Goal: Contribute content: Add original content to the website for others to see

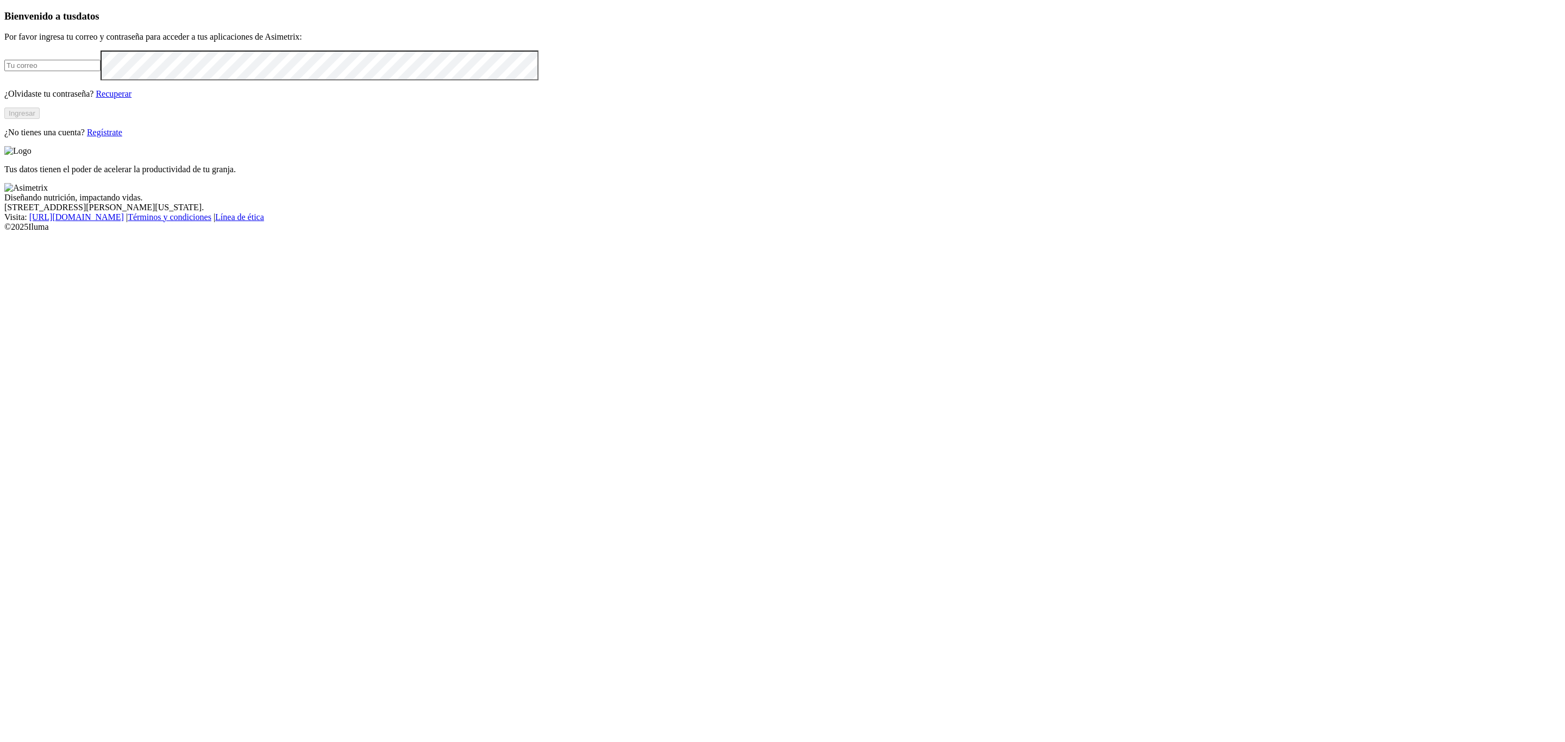
type input "[PERSON_NAME][EMAIL_ADDRESS][PERSON_NAME][DOMAIN_NAME]"
click at [40, 119] on button "Ingresar" at bounding box center [21, 113] width 35 height 11
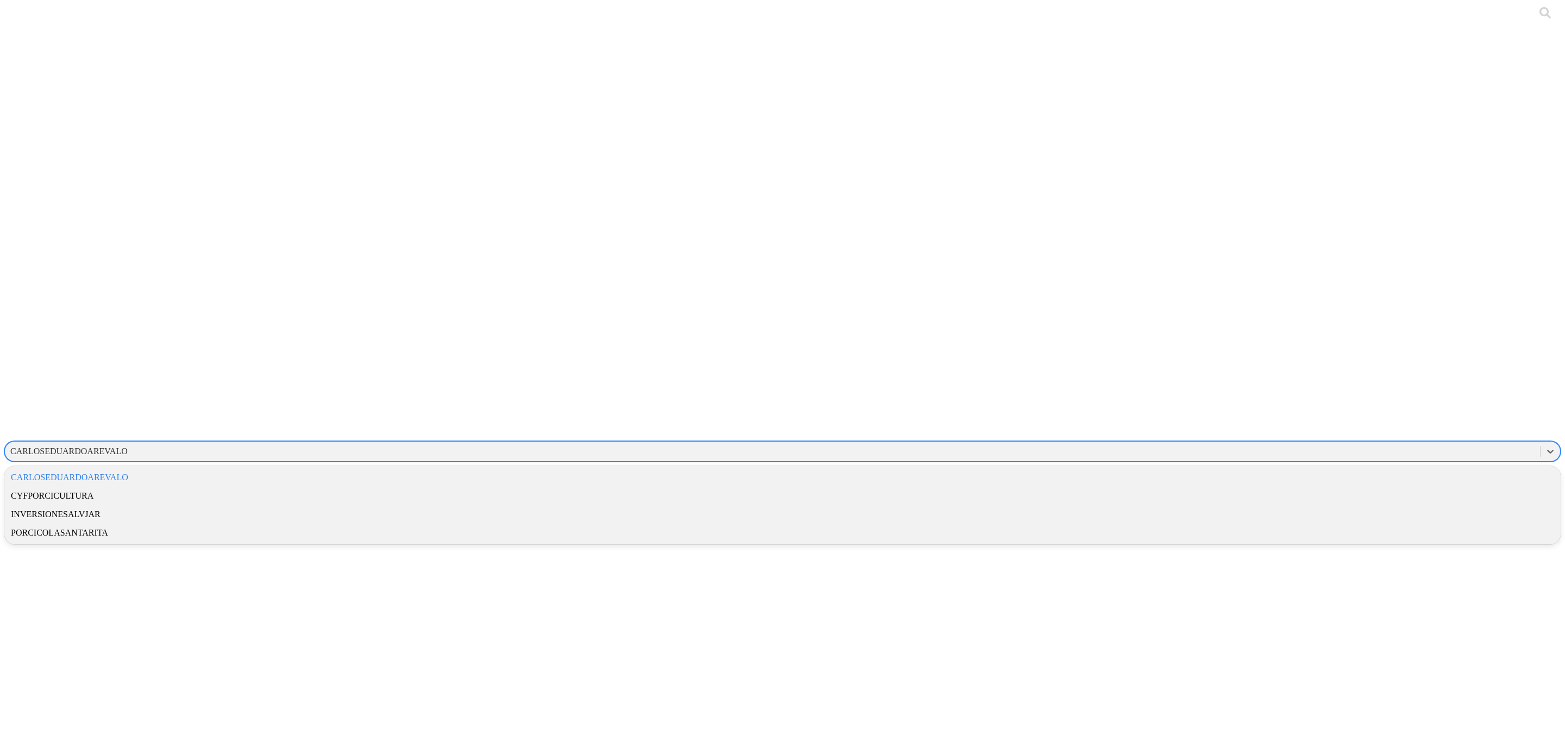
click at [128, 447] on div "CARLOSEDUARDOAREVALO" at bounding box center [68, 452] width 117 height 10
click at [1368, 487] on div "CYFPORCICULTURA" at bounding box center [782, 496] width 1556 height 18
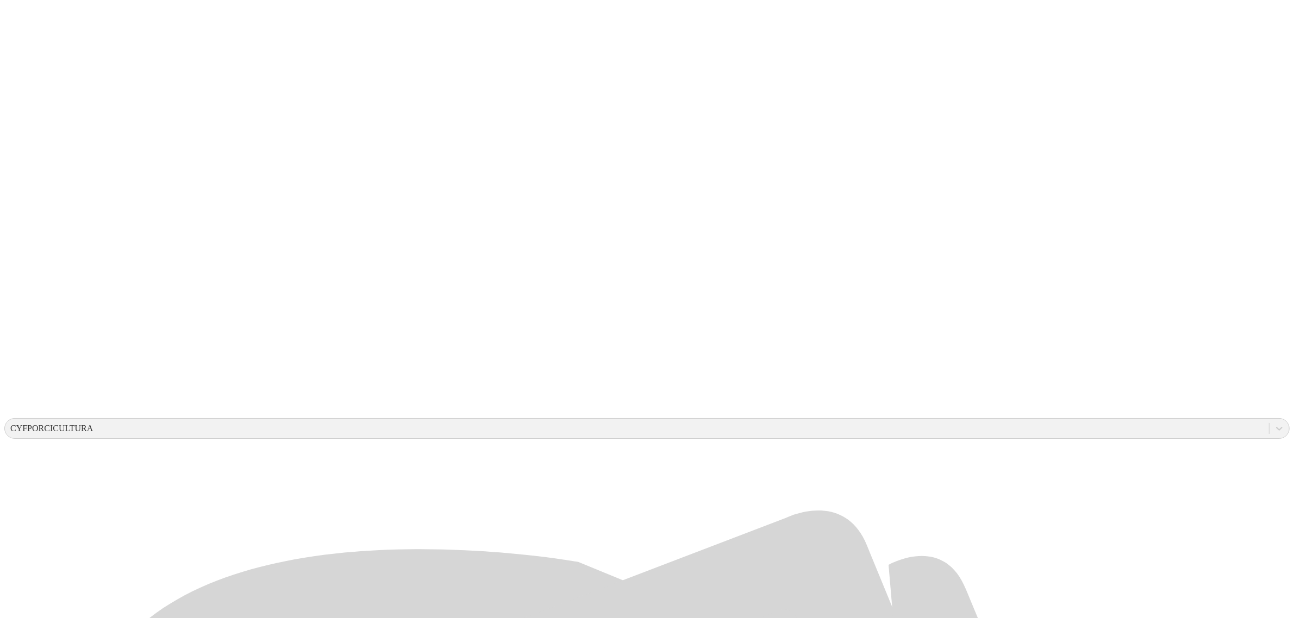
scroll to position [42, 0]
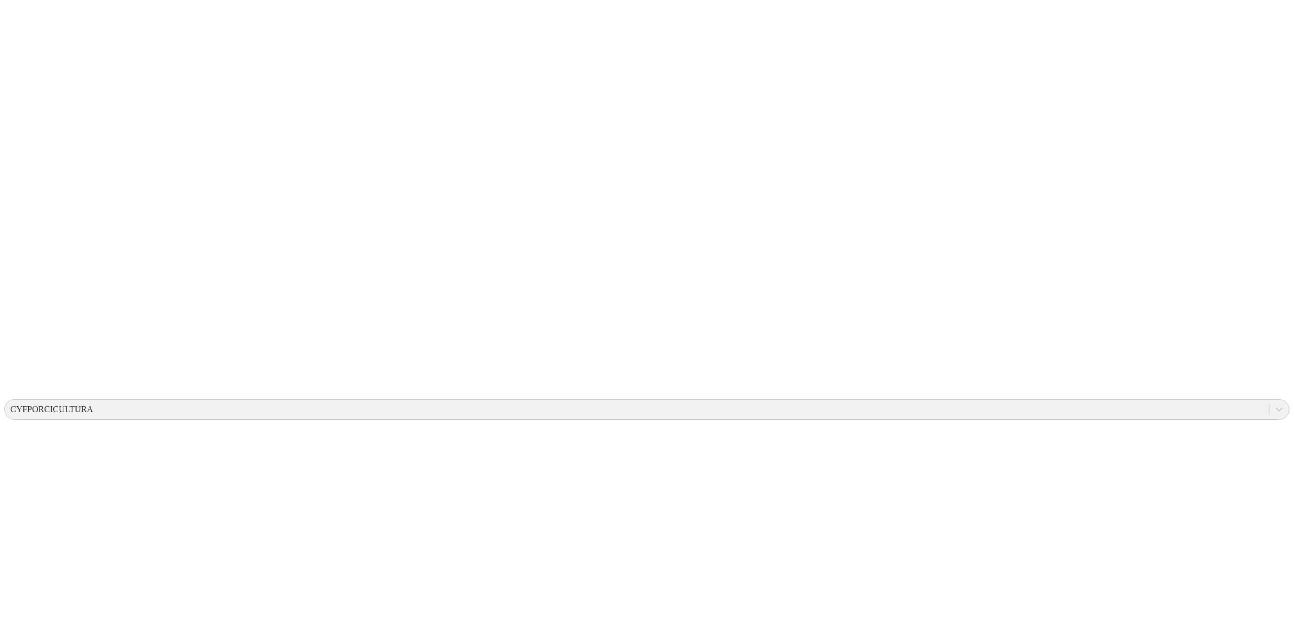
drag, startPoint x: 3, startPoint y: 280, endPoint x: 24, endPoint y: 261, distance: 28.9
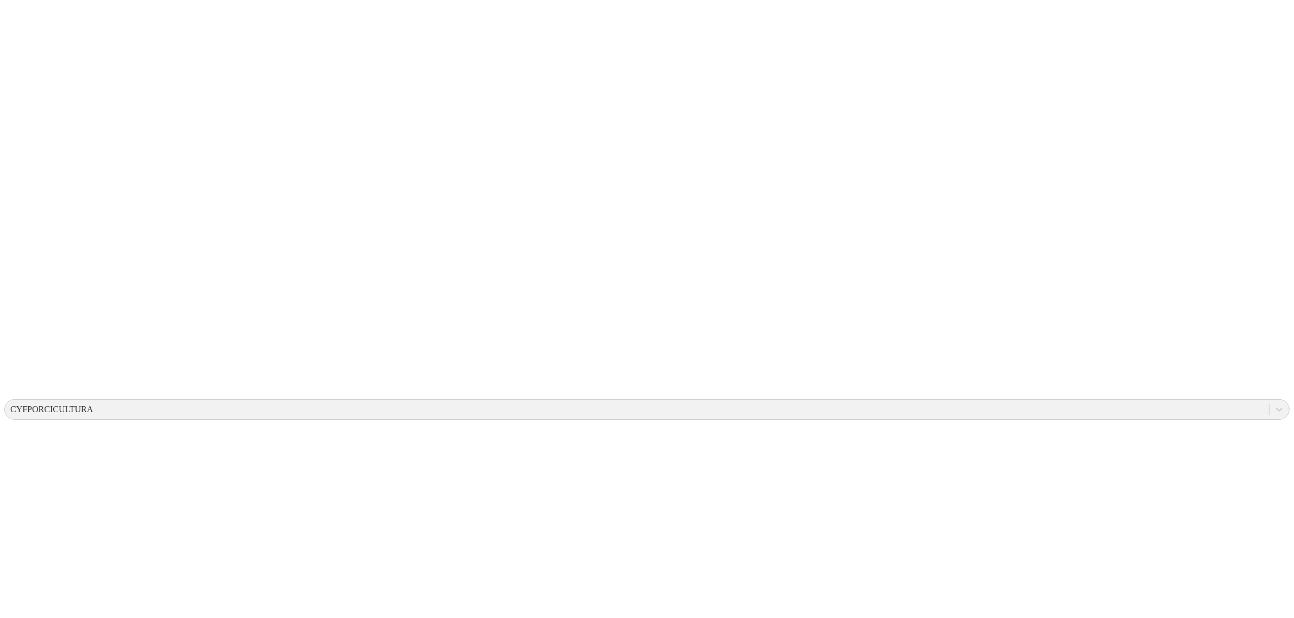
scroll to position [0, 0]
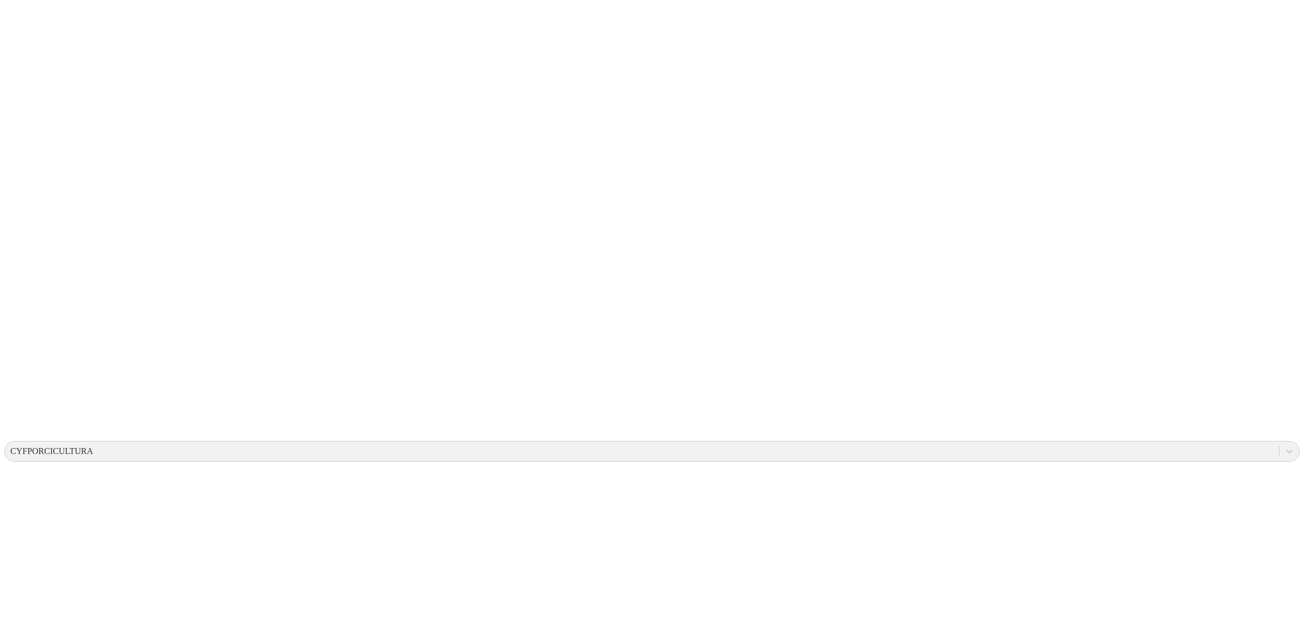
type input "[PERSON_NAME]"
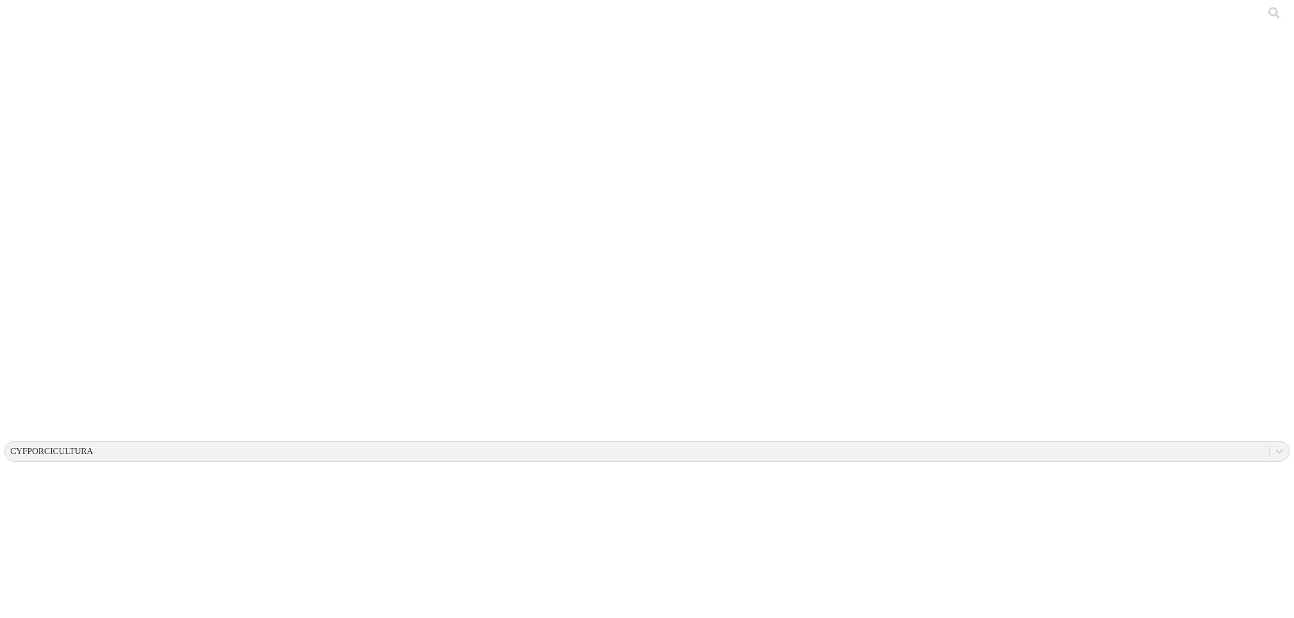
type input "AGO, [PERSON_NAME], MEGA"
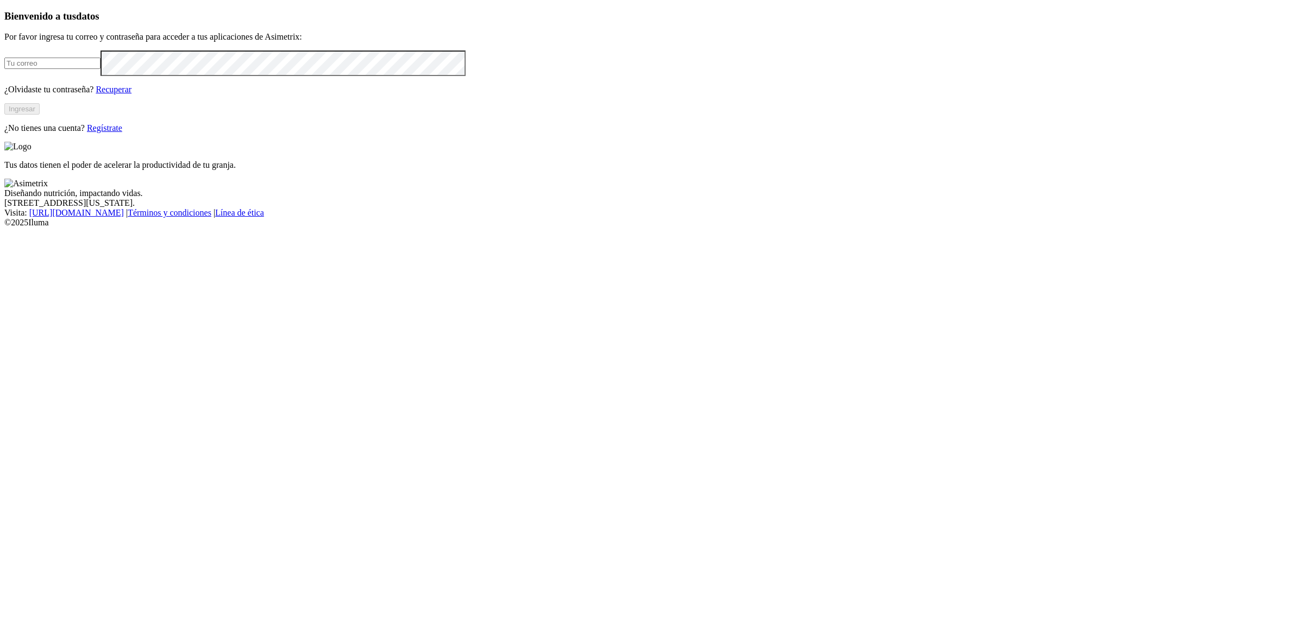
type input "[EMAIL_ADDRESS][PERSON_NAME][DOMAIN_NAME]"
click at [40, 115] on button "Ingresar" at bounding box center [21, 108] width 35 height 11
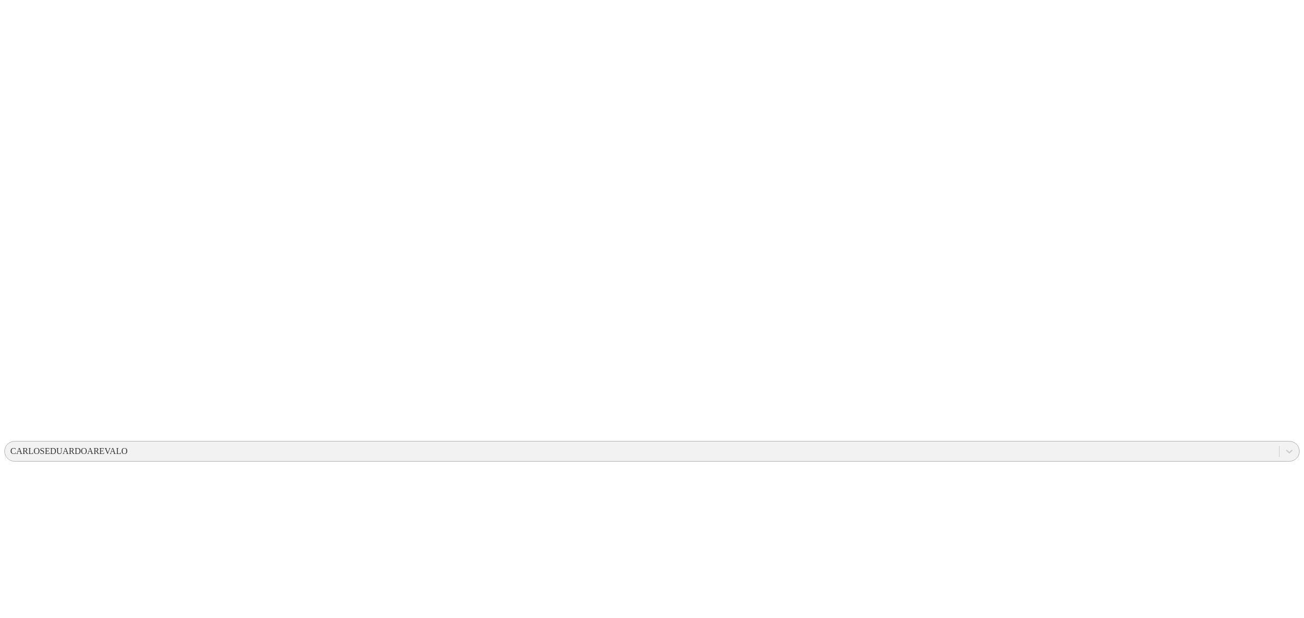
click at [128, 447] on div "CARLOSEDUARDOAREVALO" at bounding box center [68, 452] width 117 height 10
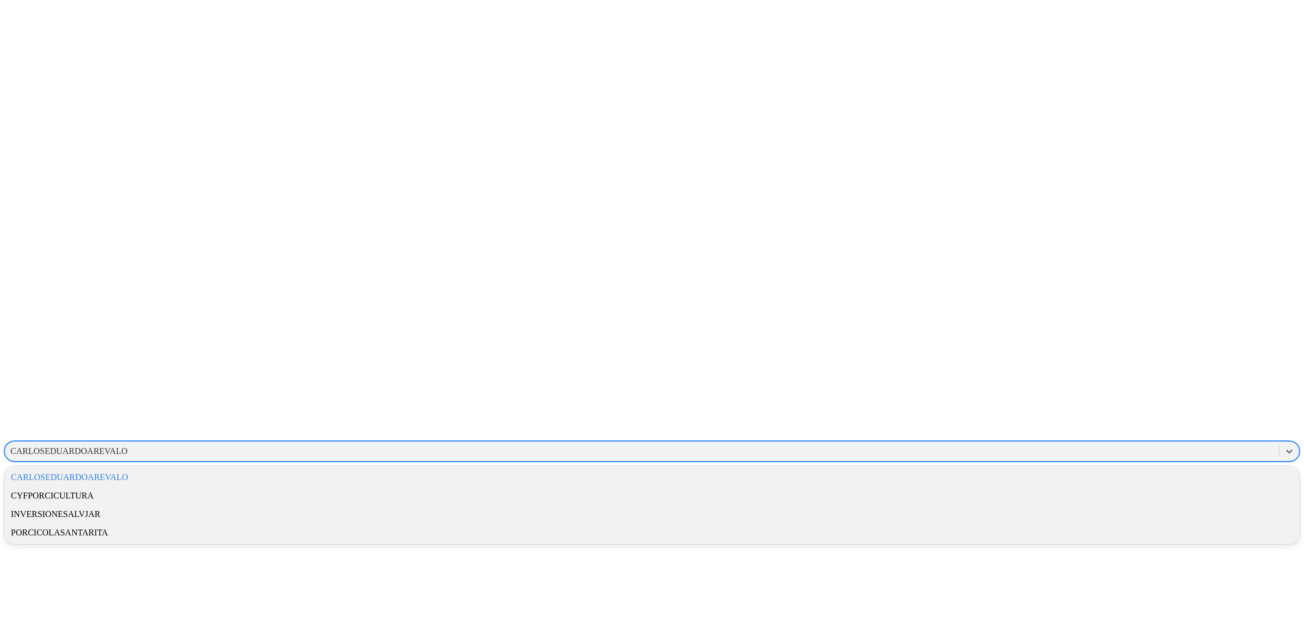
click at [1134, 487] on div "CYFPORCICULTURA" at bounding box center [652, 496] width 1296 height 18
